Goal: Transaction & Acquisition: Purchase product/service

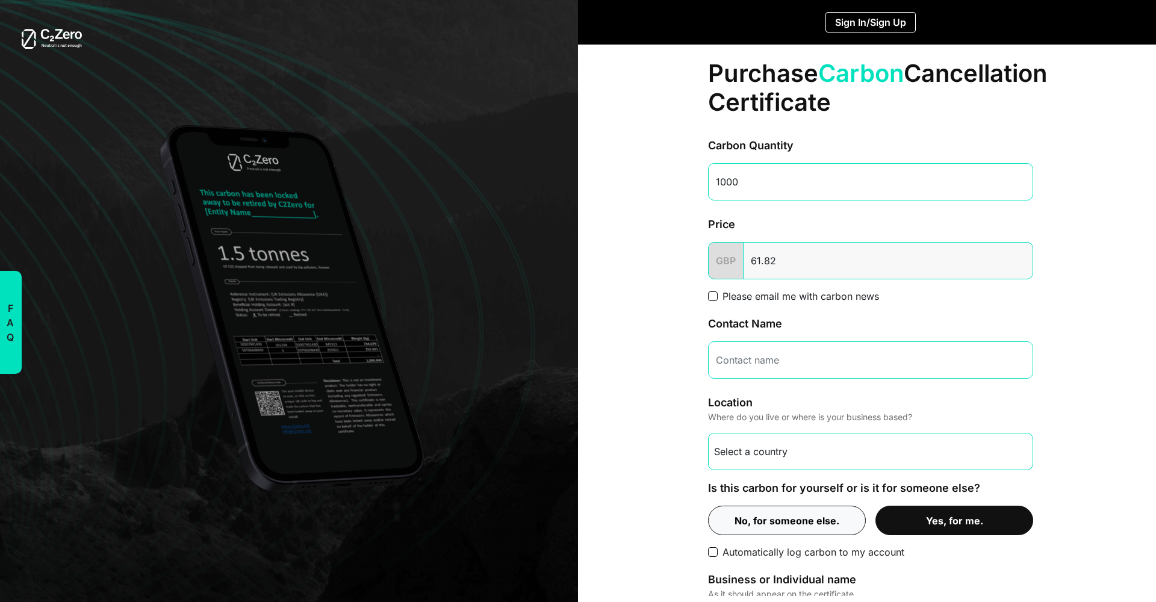
click at [799, 188] on input "1000" at bounding box center [870, 181] width 325 height 37
type input "1"
type input "5000"
click at [683, 284] on div "Purchase Carbon Cancellation Certificate Carbon Quantity 5000 Price GBP Please …" at bounding box center [871, 407] width 376 height 725
click at [766, 177] on input "5000" at bounding box center [870, 181] width 325 height 37
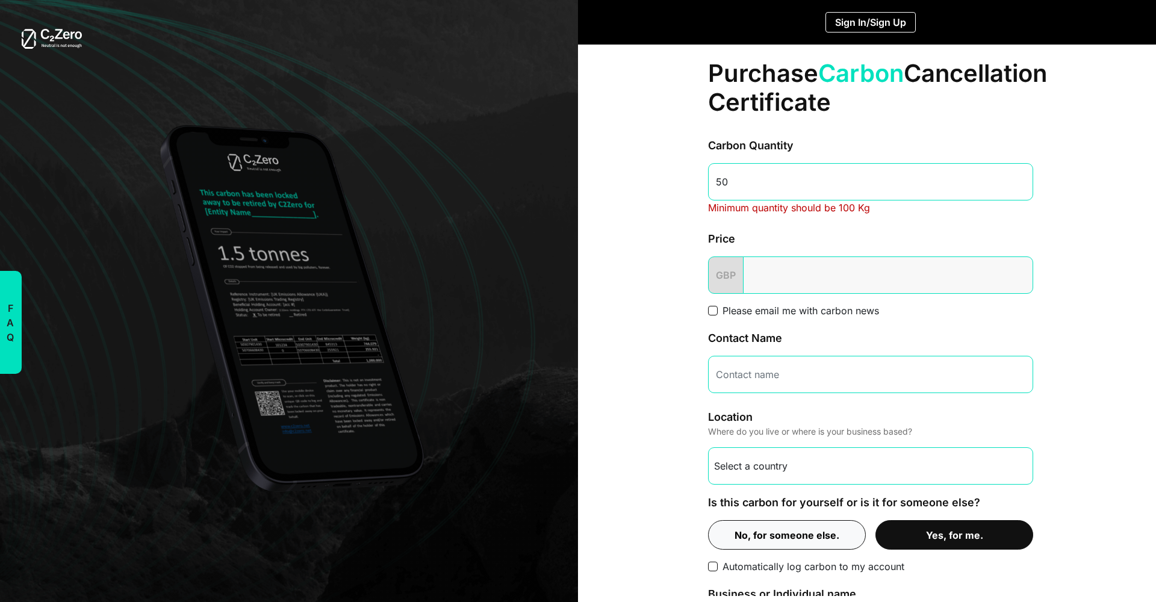
type input "5"
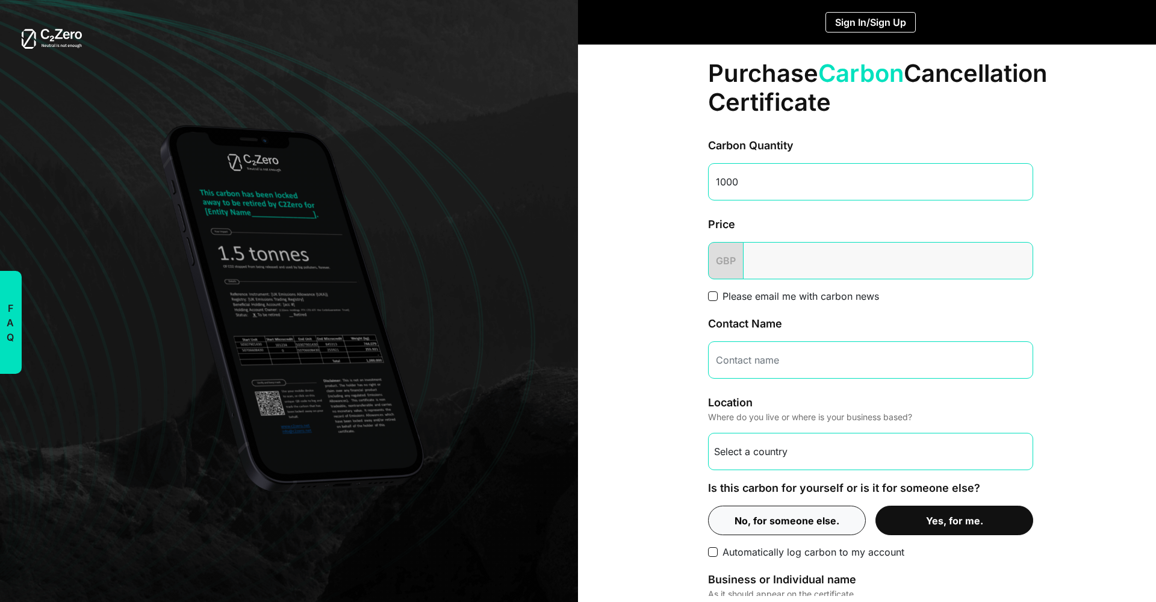
click at [781, 226] on div "Price" at bounding box center [870, 221] width 325 height 22
click at [1015, 181] on input "1001" at bounding box center [870, 181] width 325 height 37
click at [1015, 181] on input "1002" at bounding box center [870, 181] width 325 height 37
click at [772, 182] on input "1002" at bounding box center [870, 181] width 325 height 37
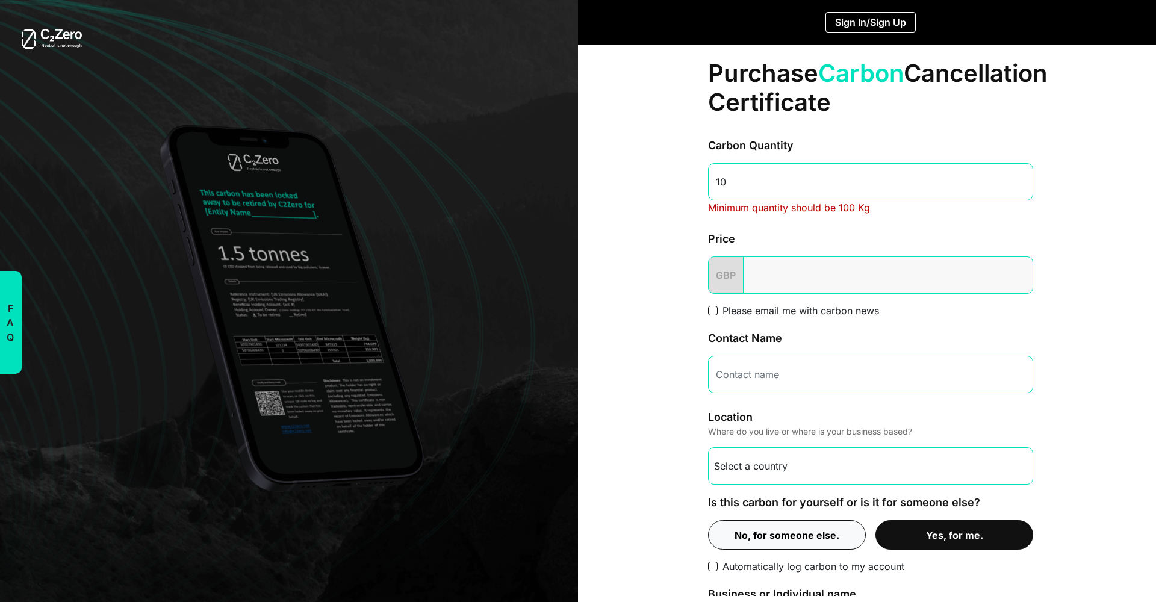
type input "100"
type input "3.57"
type input "1000"
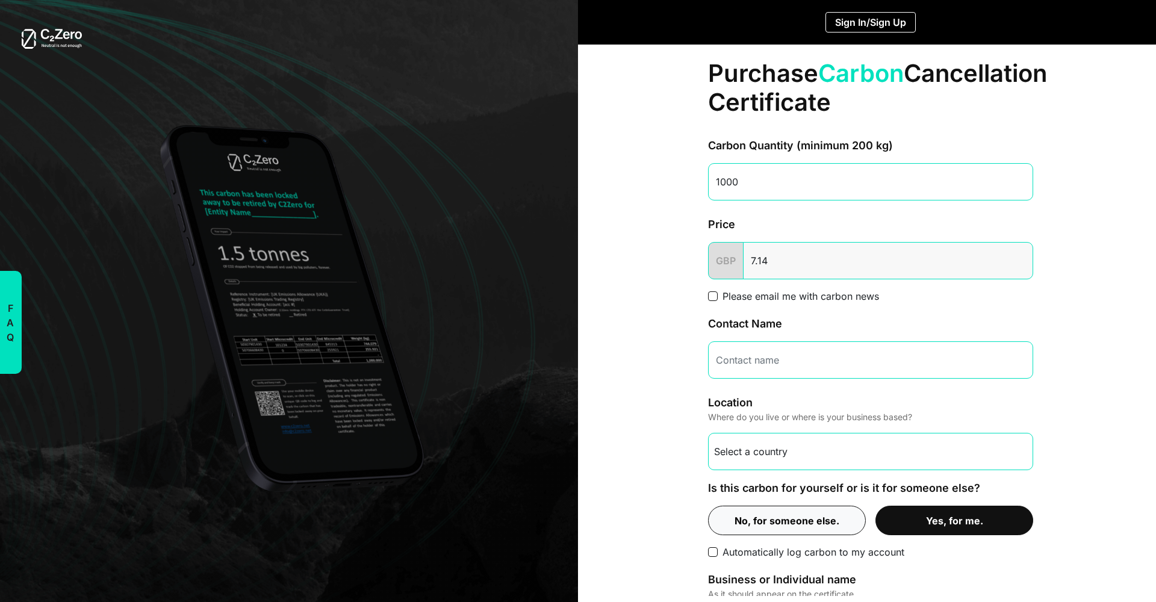
type input "61.82"
type input "10000"
type input "579.50"
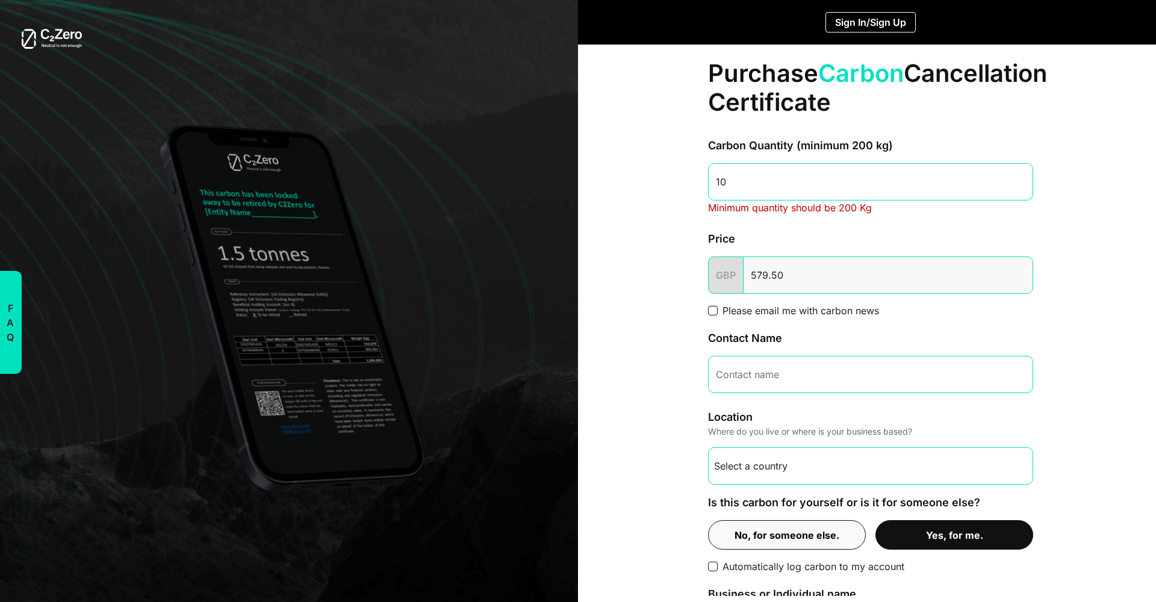
type input "1"
type input "0.08"
type input "50"
type input "0.36"
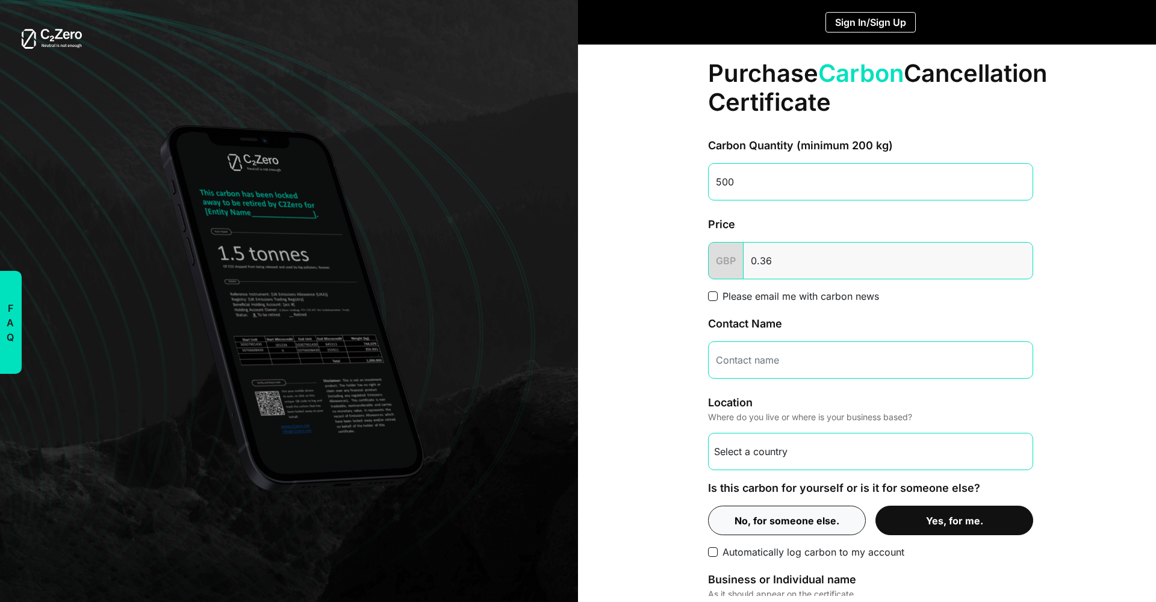
type input "5000"
type input "309.07"
